Goal: Transaction & Acquisition: Purchase product/service

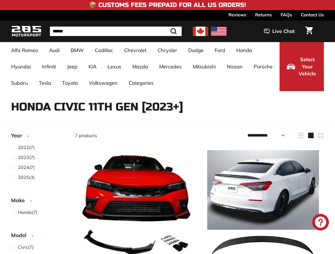
select select "**********"
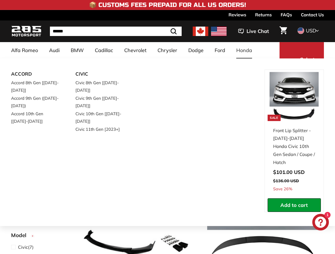
click at [237, 50] on link "Honda" at bounding box center [244, 50] width 27 height 16
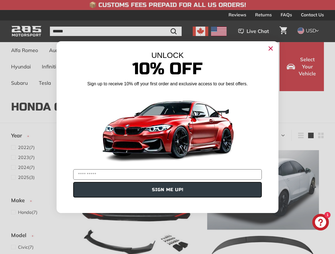
click at [271, 48] on icon "Close dialog" at bounding box center [271, 49] width 4 height 4
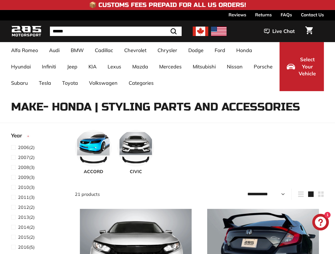
select select "**********"
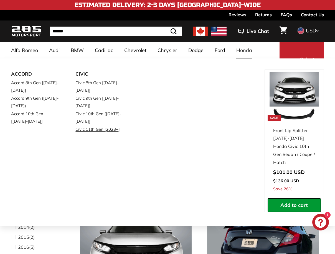
click at [90, 129] on link "Civic 11th Gen [2023+]" at bounding box center [99, 129] width 49 height 8
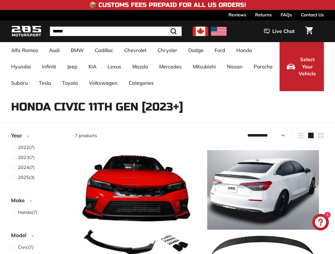
select select "**********"
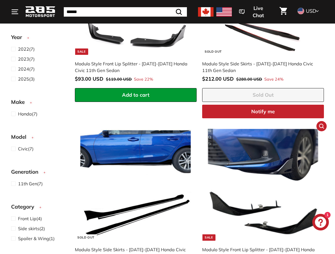
scroll to position [307, 0]
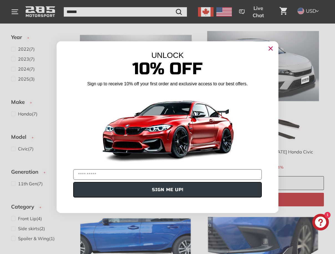
click at [272, 49] on circle "Close dialog" at bounding box center [270, 48] width 8 height 8
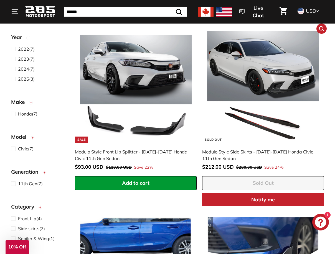
click at [254, 58] on img at bounding box center [263, 87] width 112 height 112
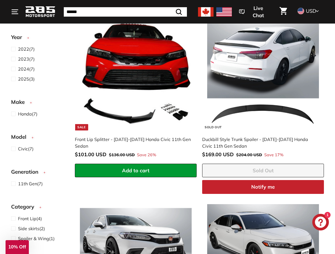
scroll to position [57, 0]
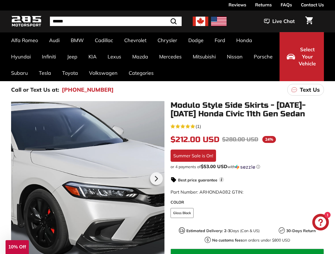
scroll to position [30, 0]
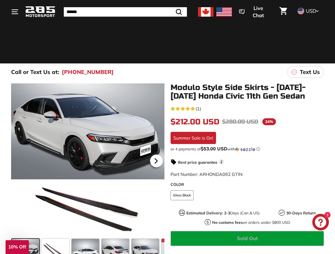
click at [155, 161] on icon at bounding box center [156, 161] width 2 height 5
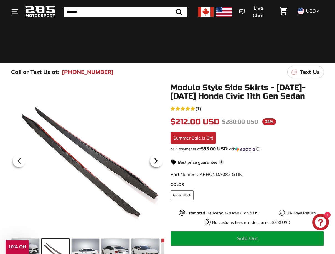
click at [155, 161] on icon at bounding box center [156, 161] width 2 height 5
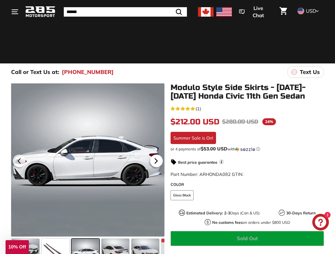
click at [155, 161] on icon at bounding box center [156, 161] width 2 height 5
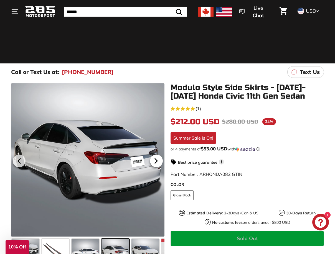
click at [155, 161] on icon at bounding box center [156, 161] width 2 height 5
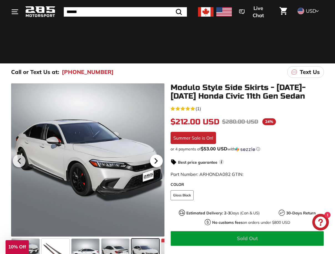
scroll to position [0, 26]
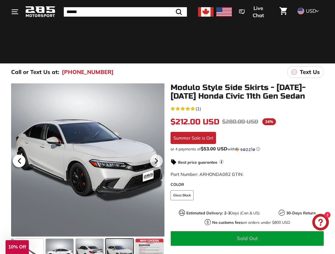
click at [17, 163] on icon at bounding box center [19, 161] width 13 height 13
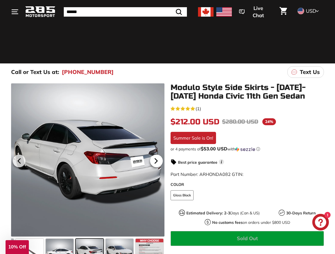
click at [158, 161] on icon at bounding box center [156, 161] width 13 height 13
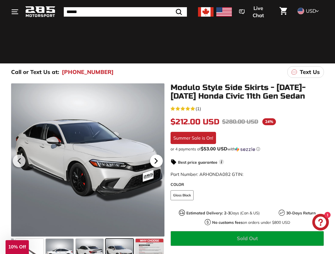
click at [158, 161] on icon at bounding box center [156, 161] width 13 height 13
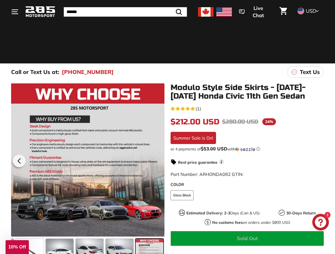
click at [158, 161] on div at bounding box center [87, 159] width 153 height 153
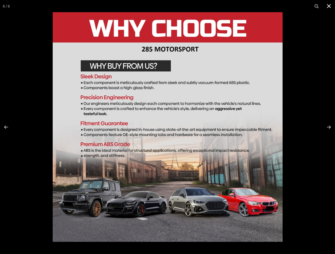
click at [324, 52] on div at bounding box center [220, 139] width 335 height 254
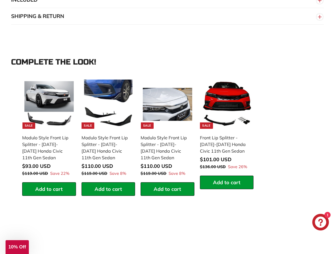
scroll to position [473, 0]
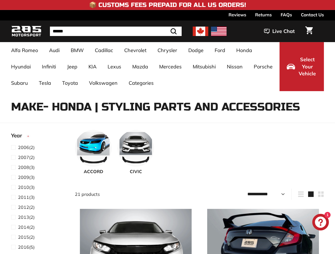
select select "**********"
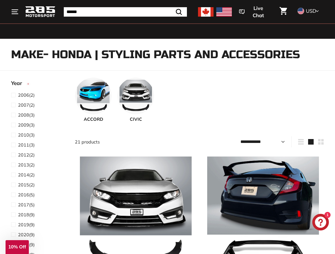
scroll to position [57, 0]
